Goal: Find specific page/section: Find specific page/section

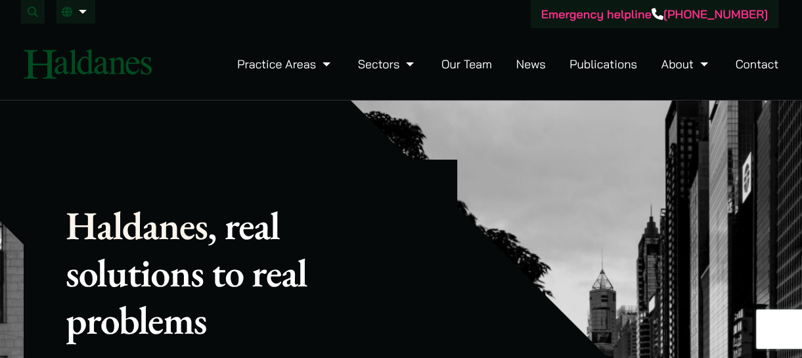
click at [456, 56] on link "Our Team" at bounding box center [466, 63] width 51 height 15
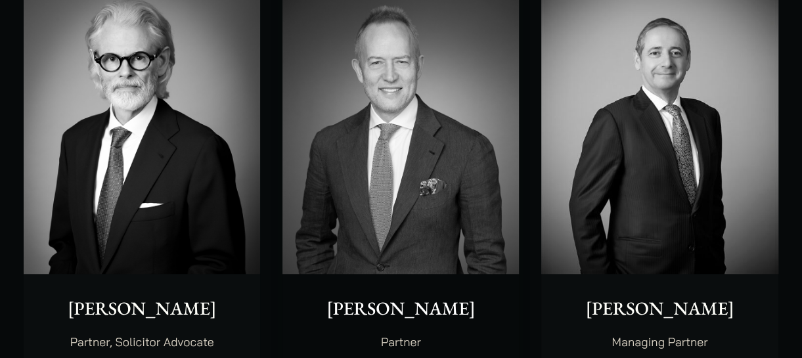
scroll to position [131, 0]
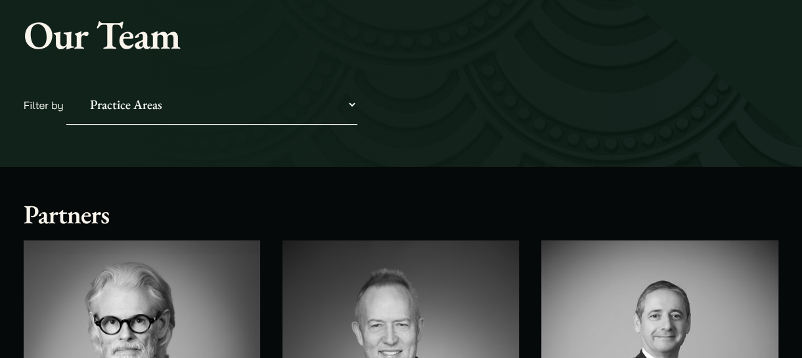
click at [347, 106] on select "Practice Areas Antitrust and Competition Civil Litigation & Dispute Resolution …" at bounding box center [211, 105] width 291 height 40
select select "property-conveyancing"
click at [66, 85] on select "Practice Areas Antitrust and Competition Civil Litigation & Dispute Resolution …" at bounding box center [211, 105] width 291 height 40
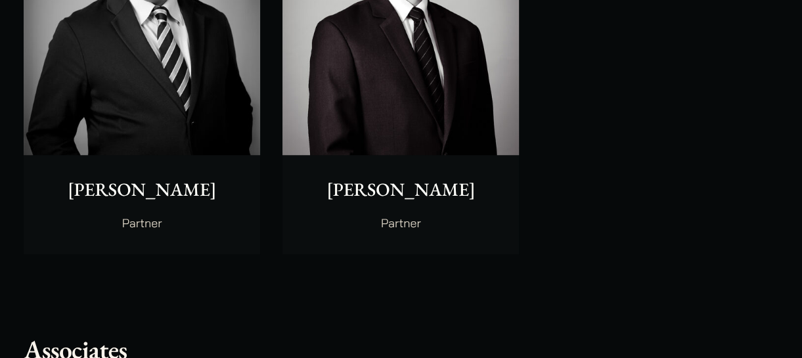
scroll to position [525, 0]
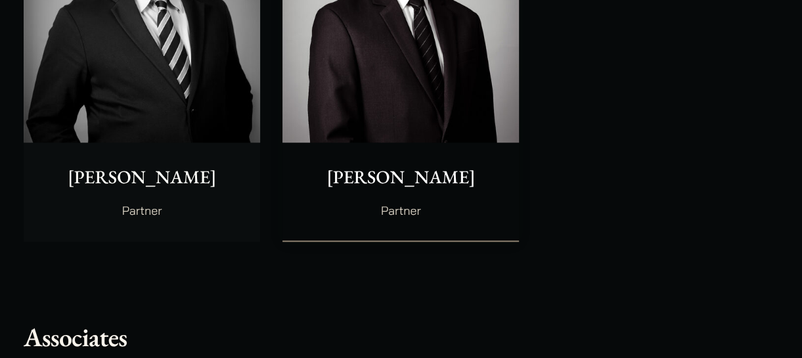
click at [392, 182] on p "[PERSON_NAME]" at bounding box center [400, 177] width 215 height 28
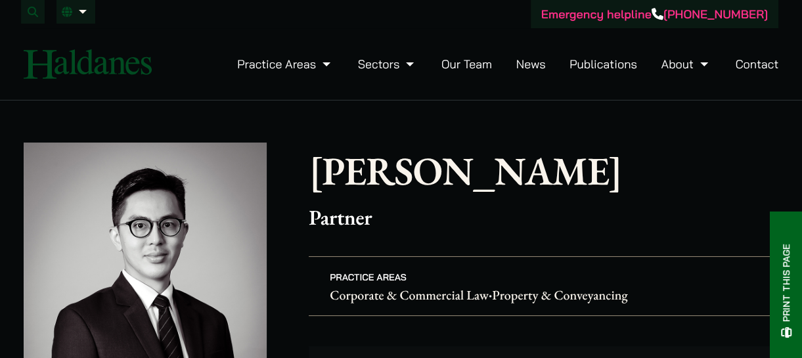
click at [461, 70] on link "Our Team" at bounding box center [466, 63] width 51 height 15
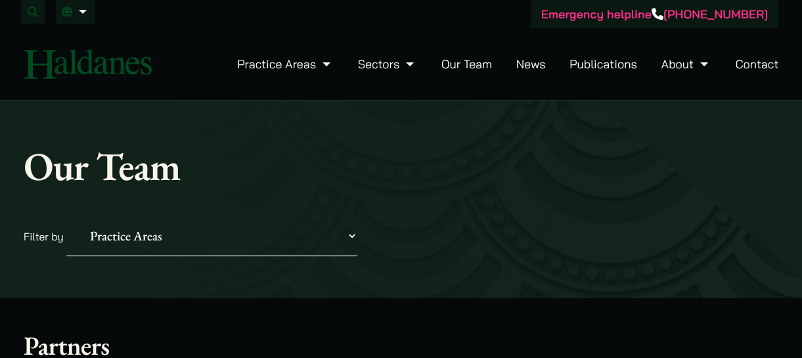
click at [353, 236] on select "Practice Areas Antitrust and Competition Civil Litigation & Dispute Resolution …" at bounding box center [211, 236] width 291 height 40
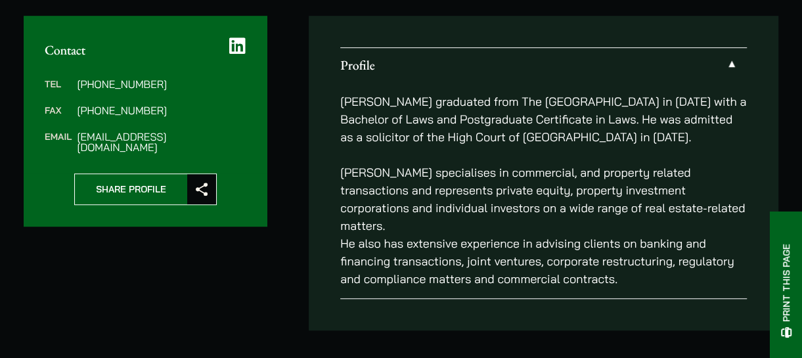
scroll to position [394, 0]
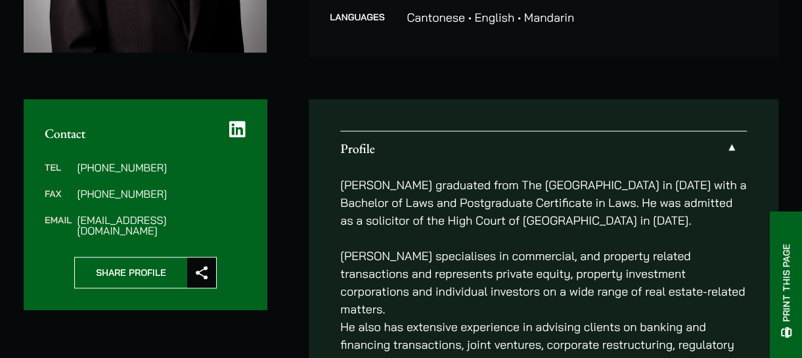
click at [238, 128] on icon at bounding box center [237, 129] width 16 height 18
